Goal: Register for event/course

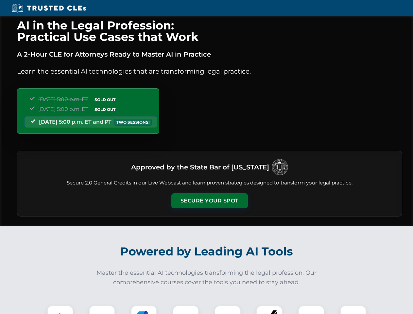
click at [209, 201] on button "Secure Your Spot" at bounding box center [209, 200] width 77 height 15
click at [60, 310] on img at bounding box center [60, 318] width 19 height 19
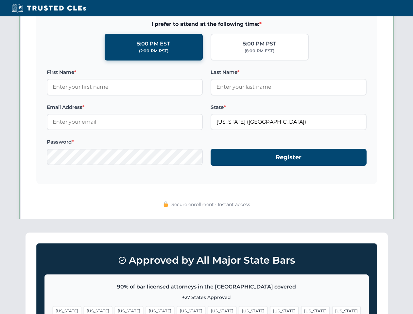
click at [239, 310] on span "[US_STATE]" at bounding box center [253, 310] width 28 height 9
click at [301, 310] on span "[US_STATE]" at bounding box center [315, 310] width 28 height 9
